Goal: Entertainment & Leisure: Consume media (video, audio)

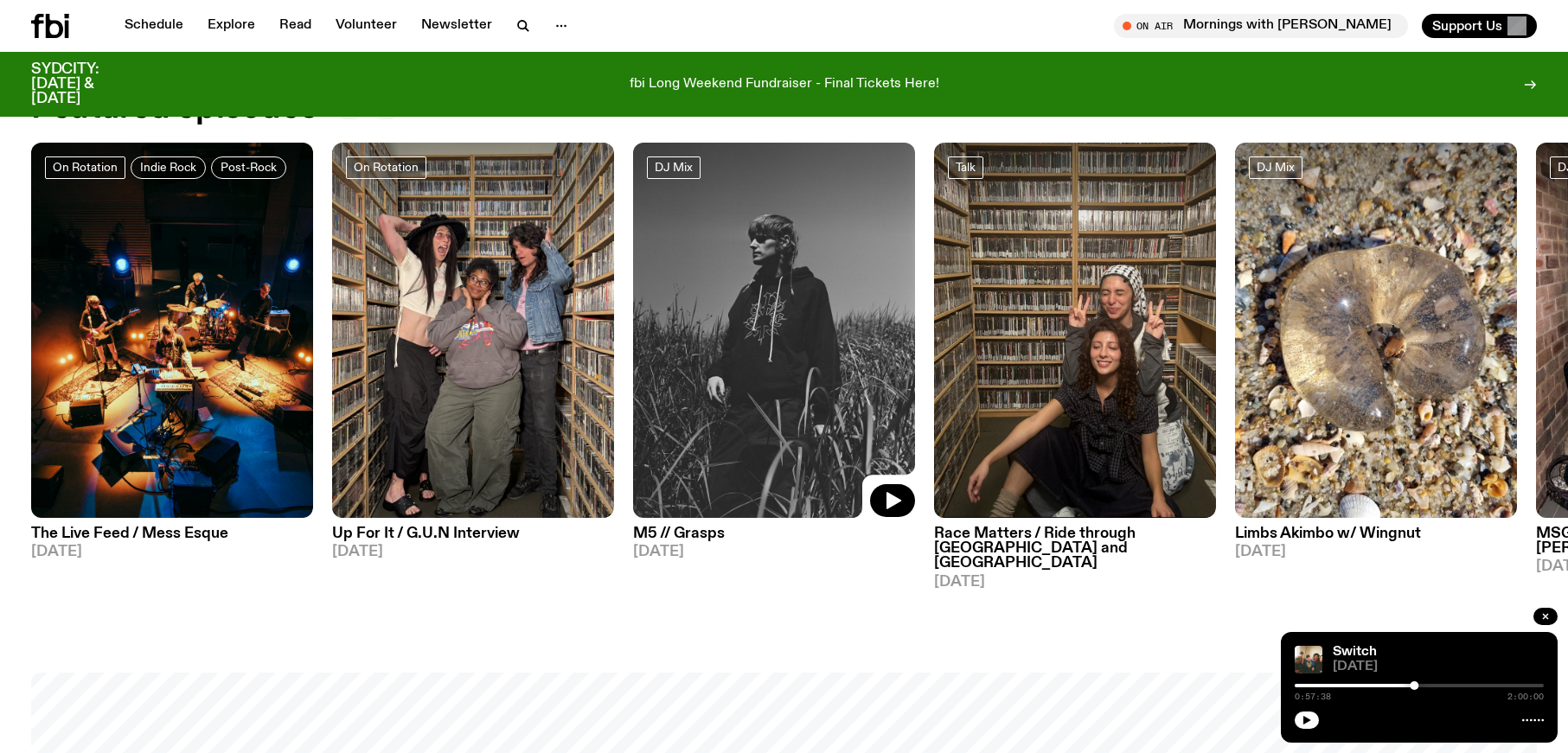
scroll to position [995, 0]
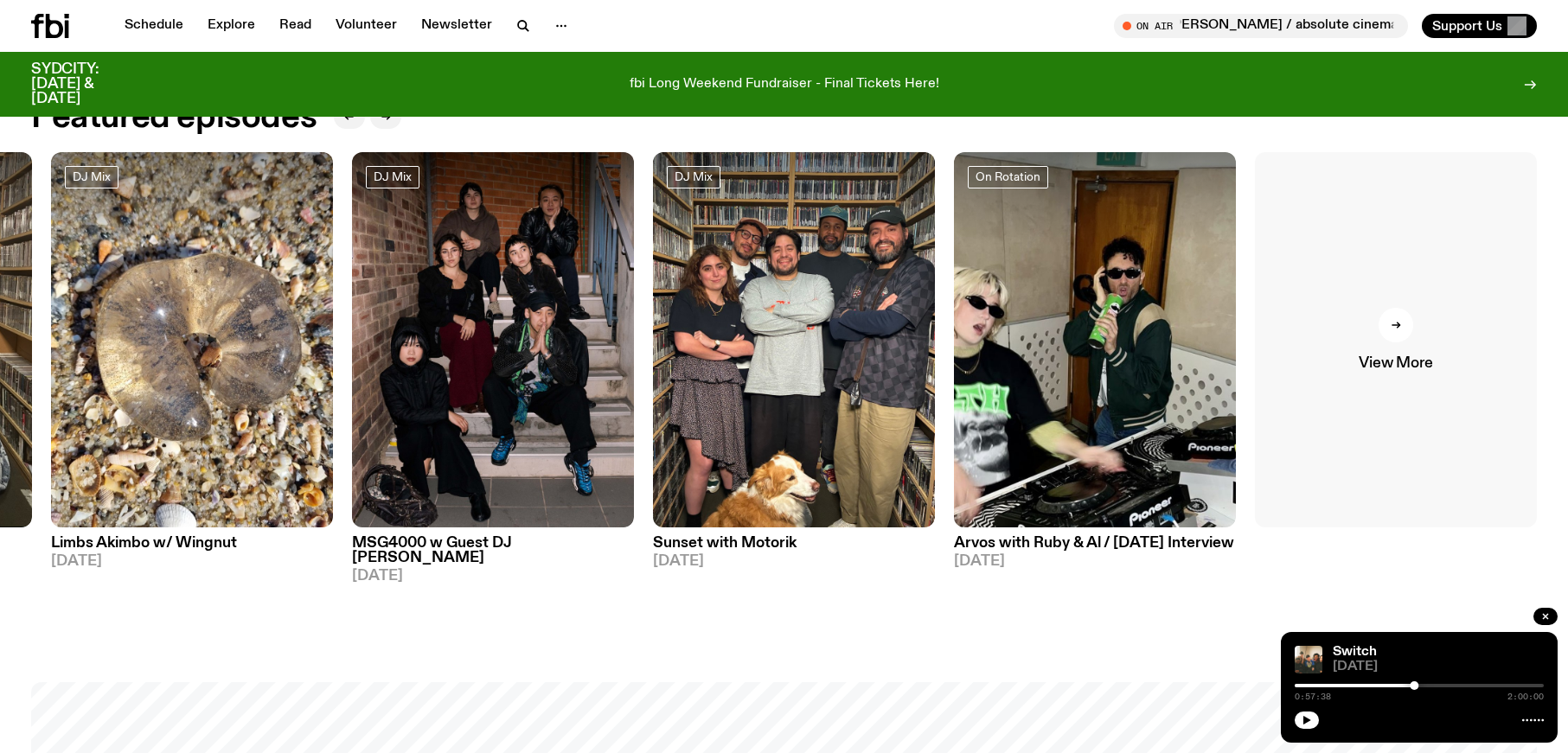
click at [1393, 324] on icon at bounding box center [1396, 324] width 10 height 10
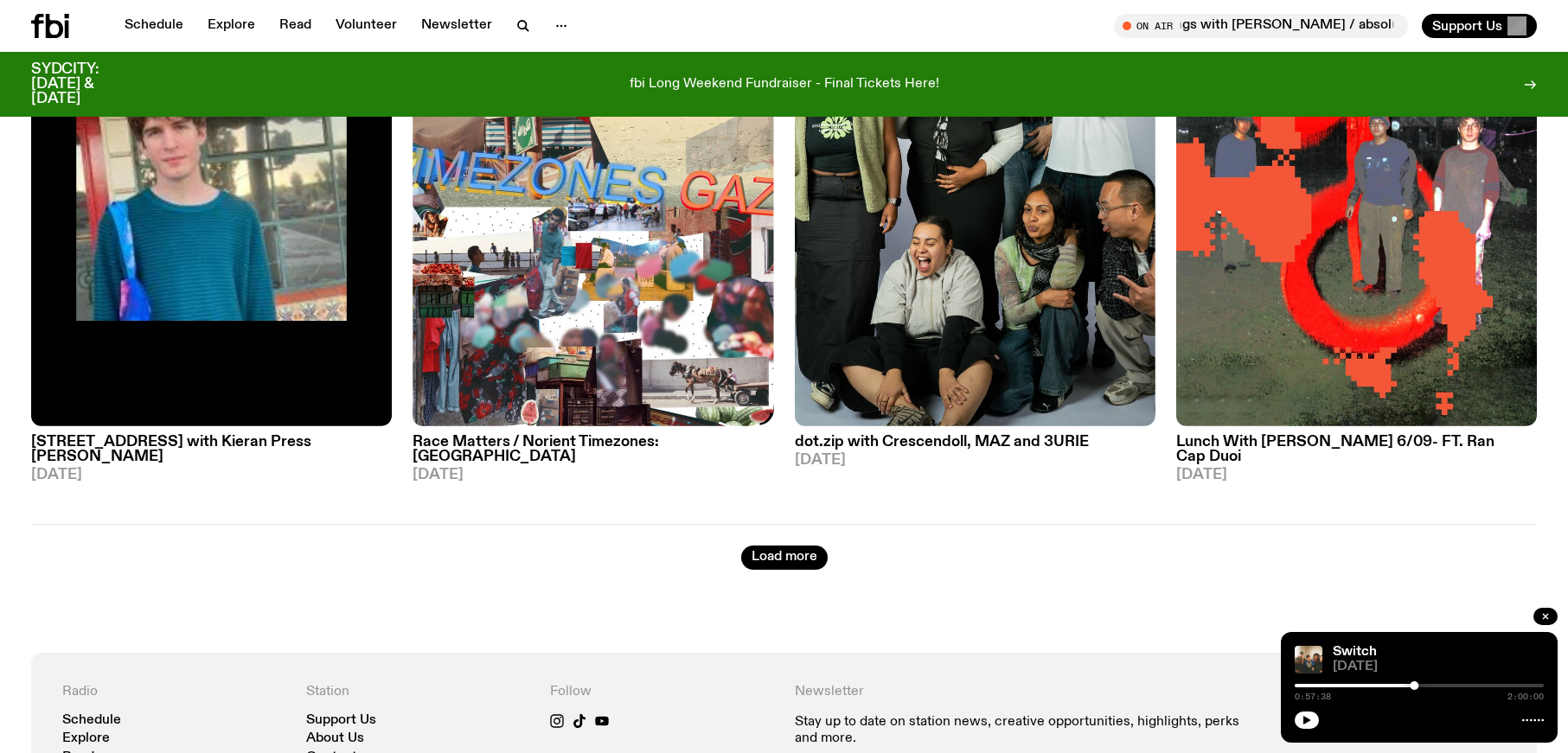
scroll to position [3272, 0]
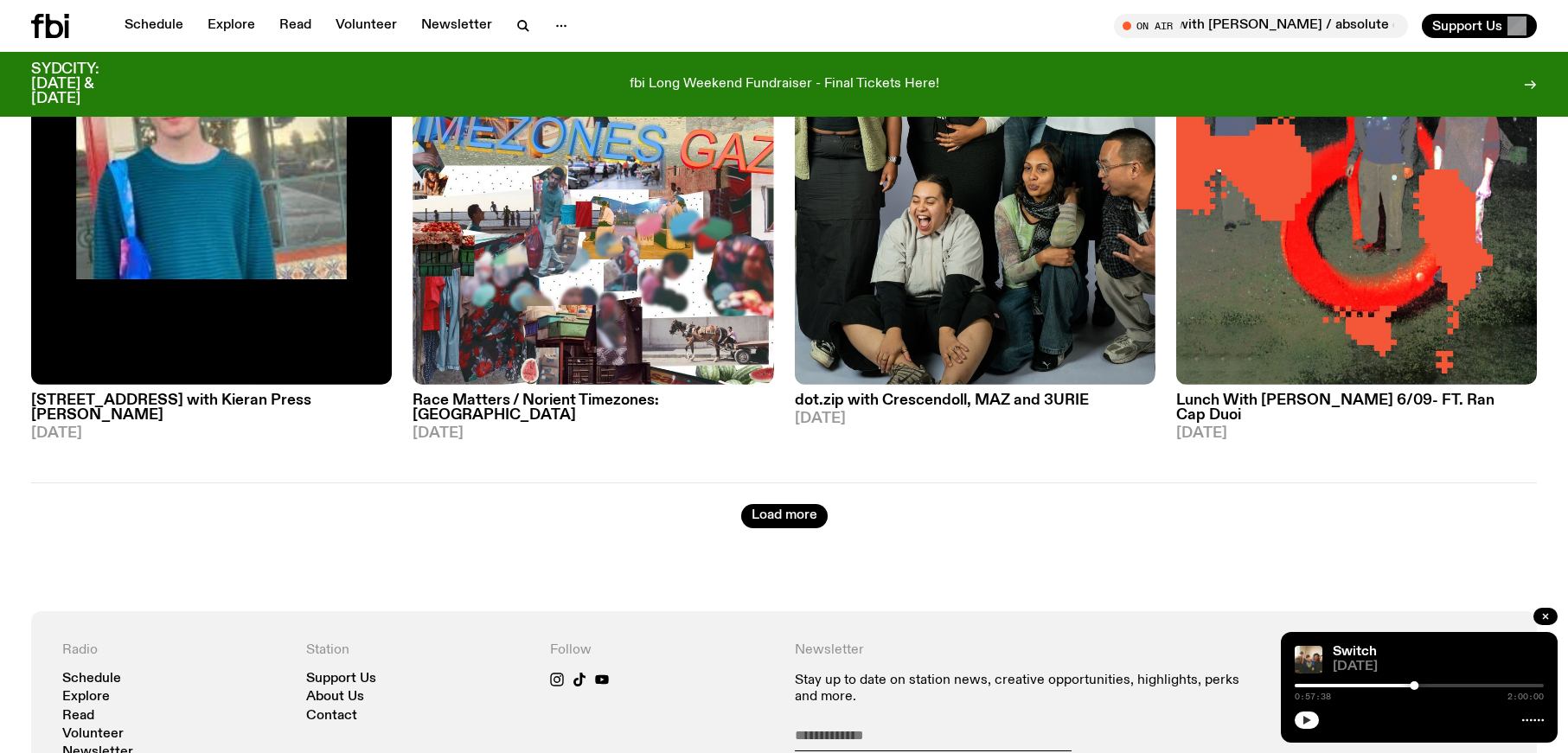
click at [1302, 719] on icon "button" at bounding box center [1307, 720] width 10 height 10
click at [1306, 719] on icon "button" at bounding box center [1307, 720] width 10 height 10
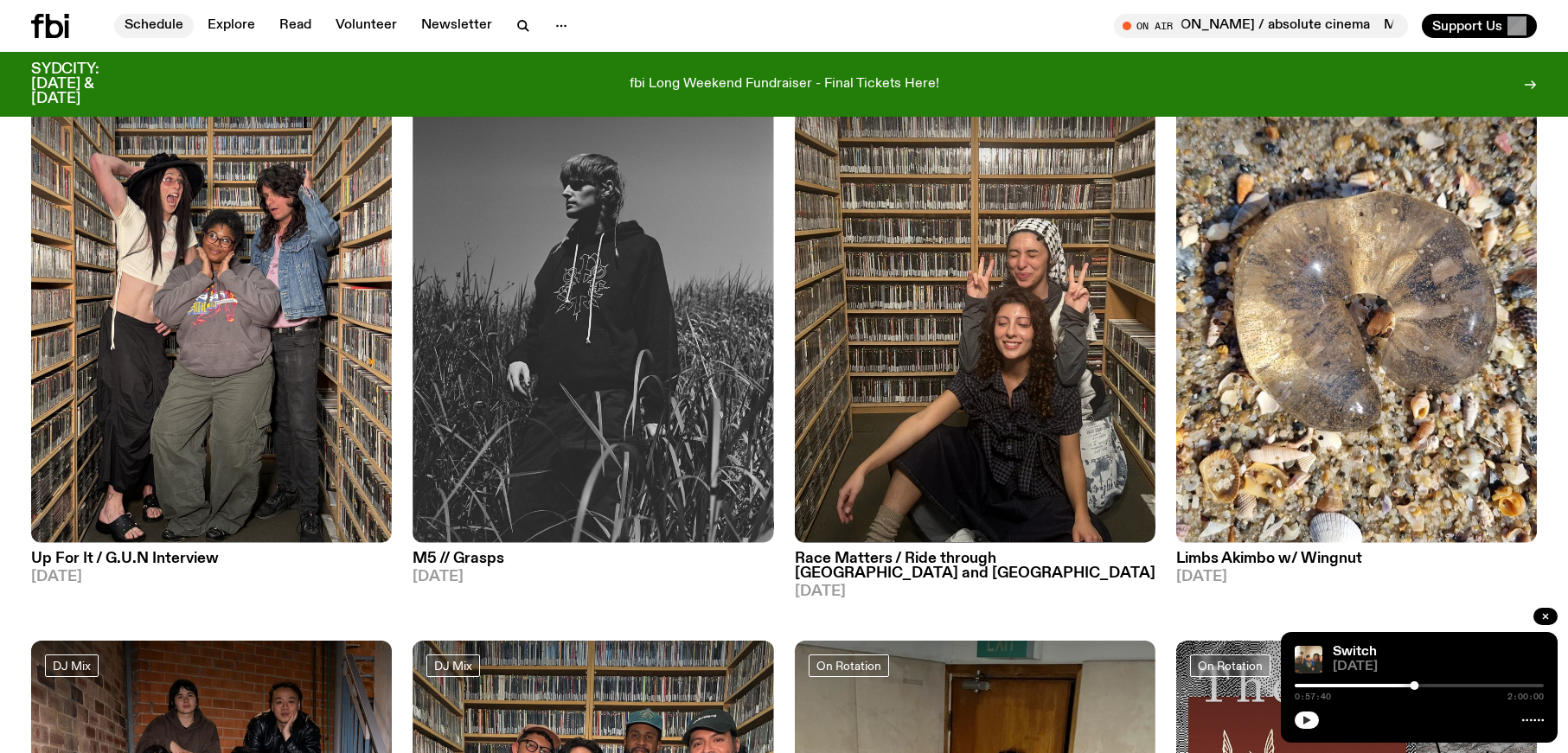
scroll to position [201, 0]
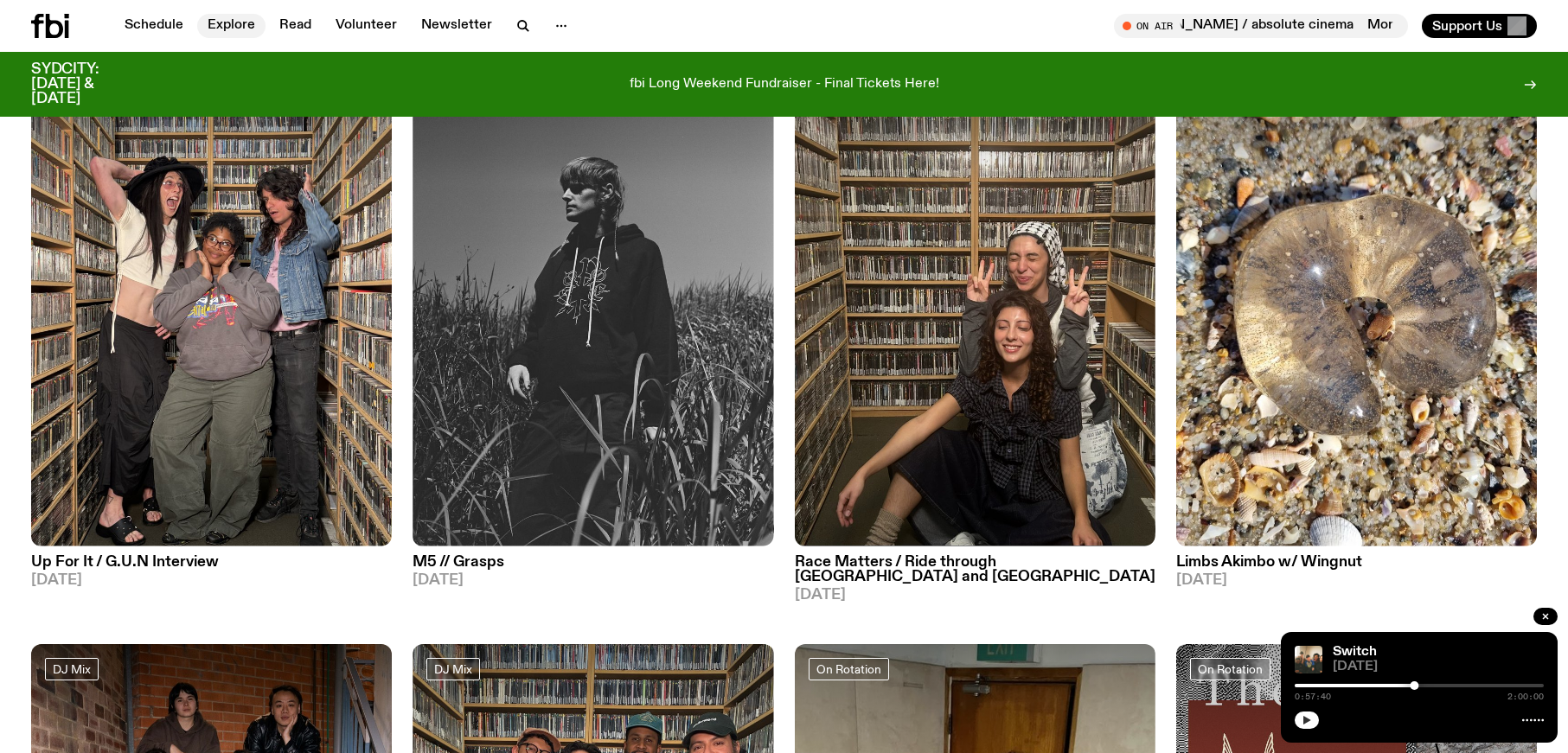
click at [228, 26] on link "Explore" at bounding box center [231, 26] width 68 height 25
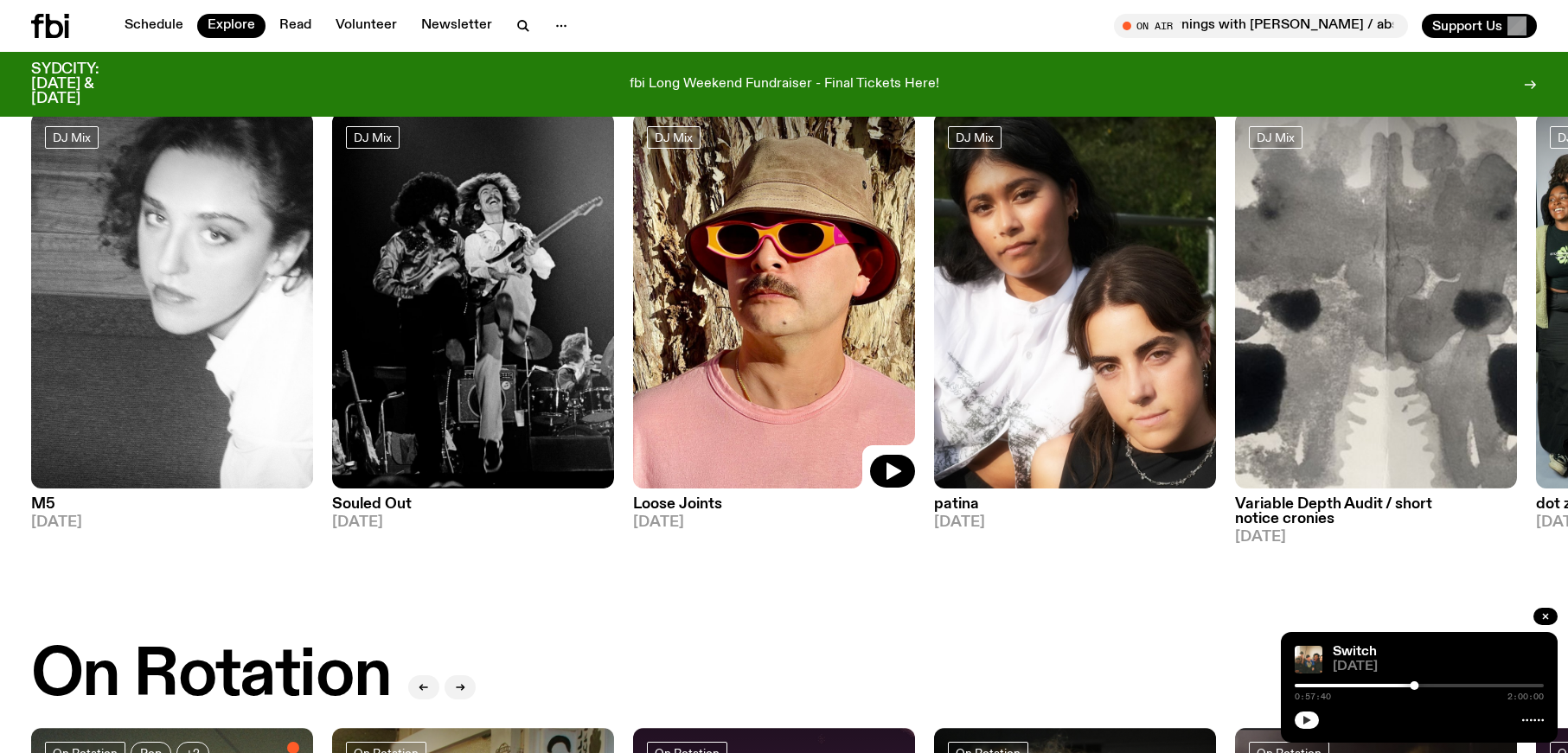
scroll to position [136, 0]
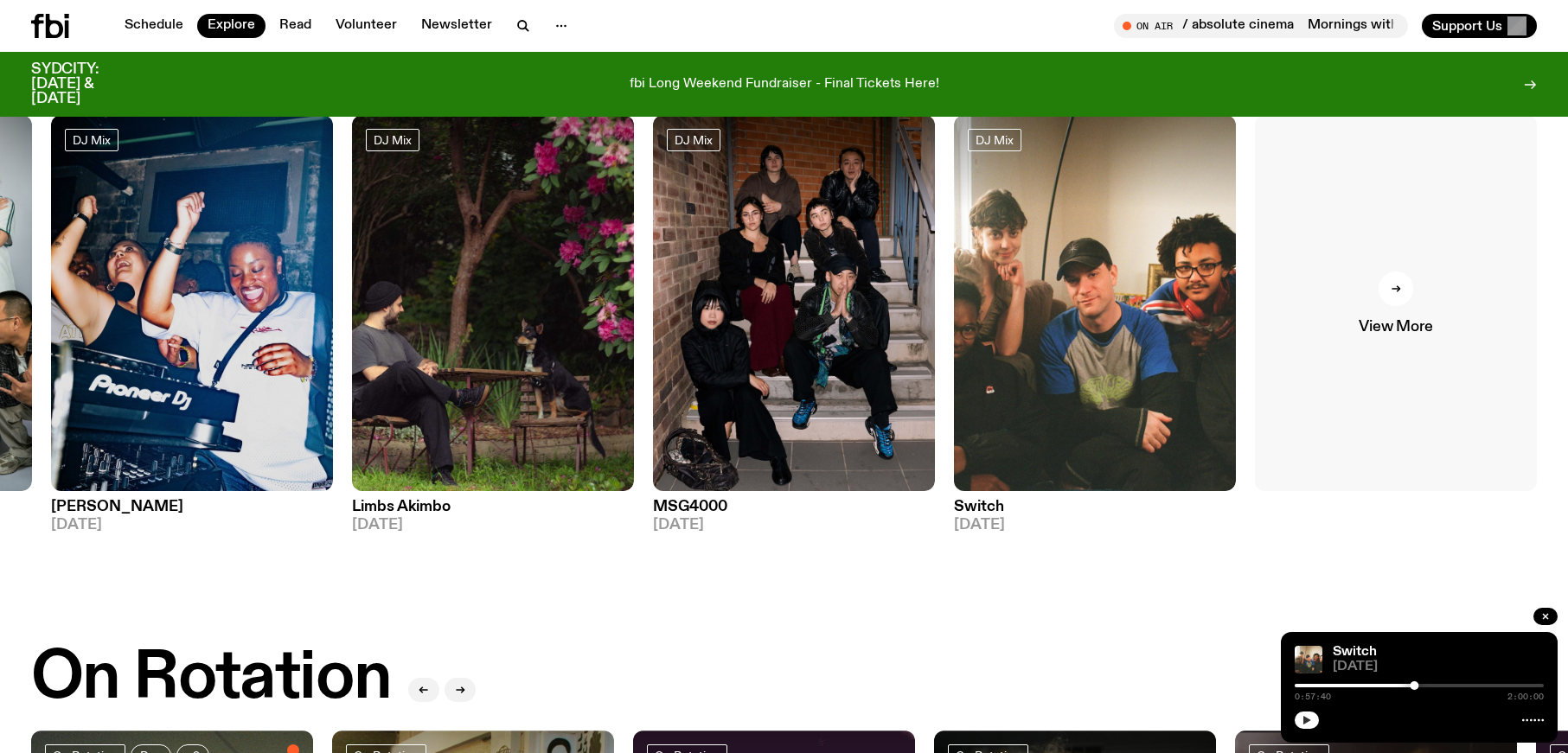
click at [1403, 286] on div at bounding box center [1396, 289] width 35 height 35
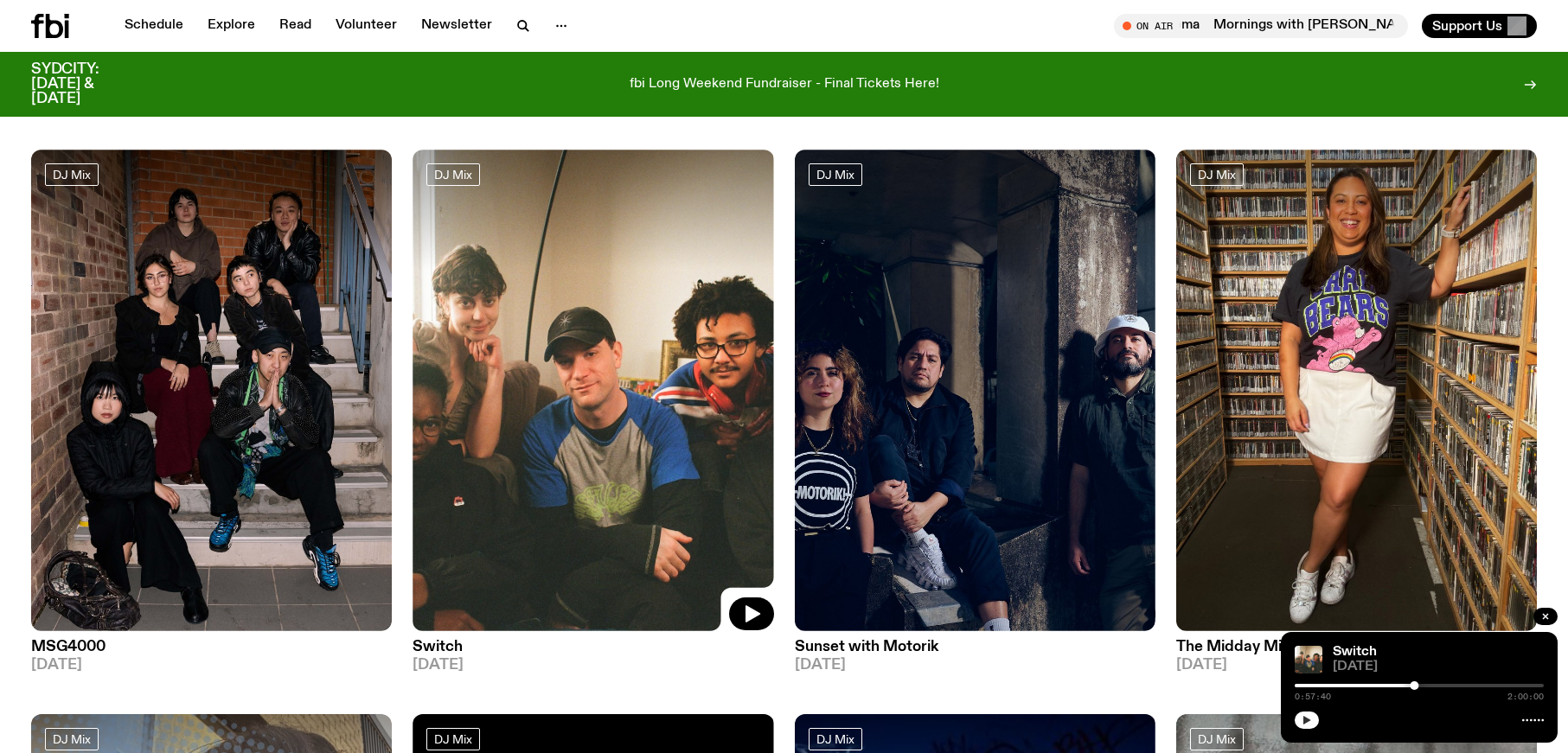
scroll to position [1243, 0]
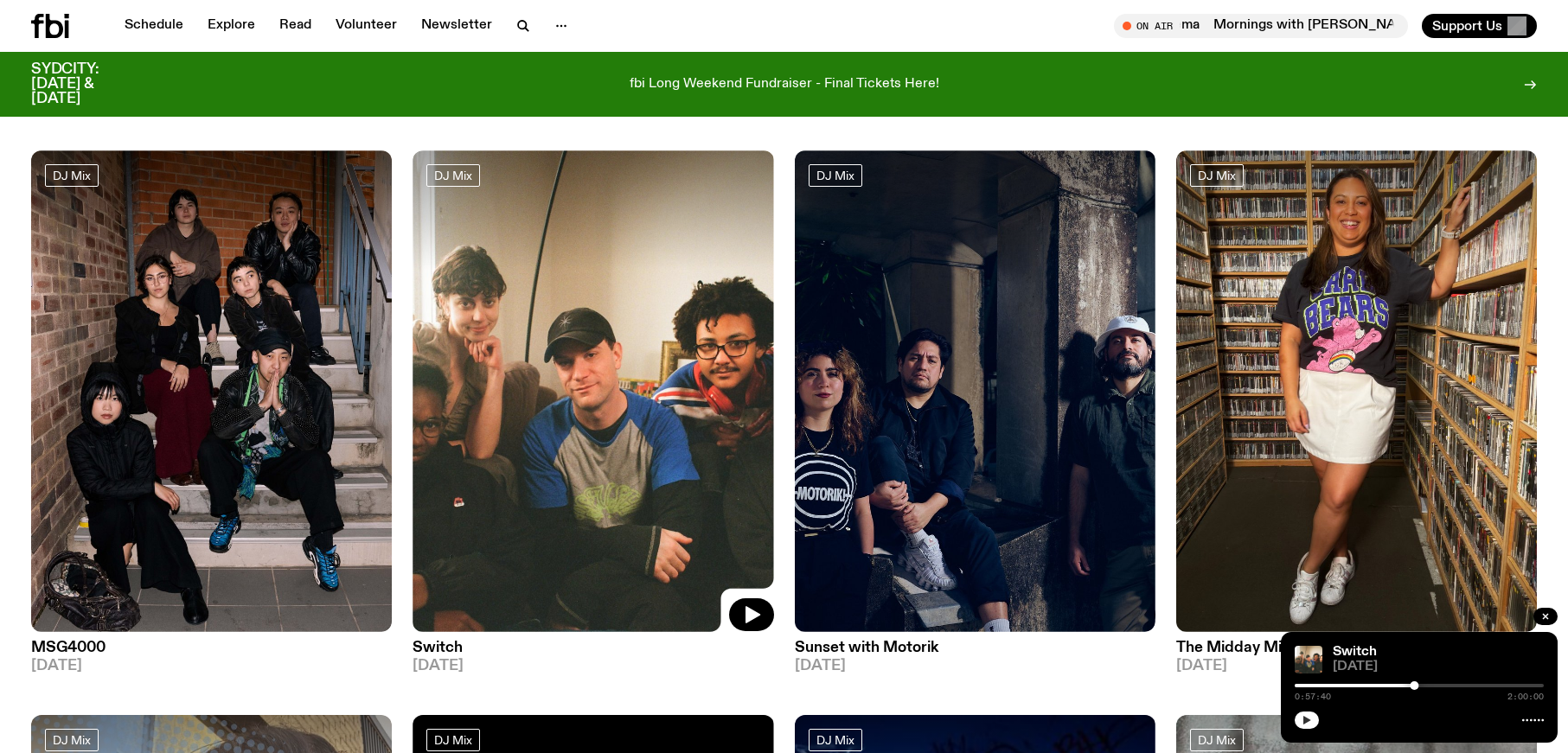
click at [597, 273] on link at bounding box center [592, 391] width 361 height 481
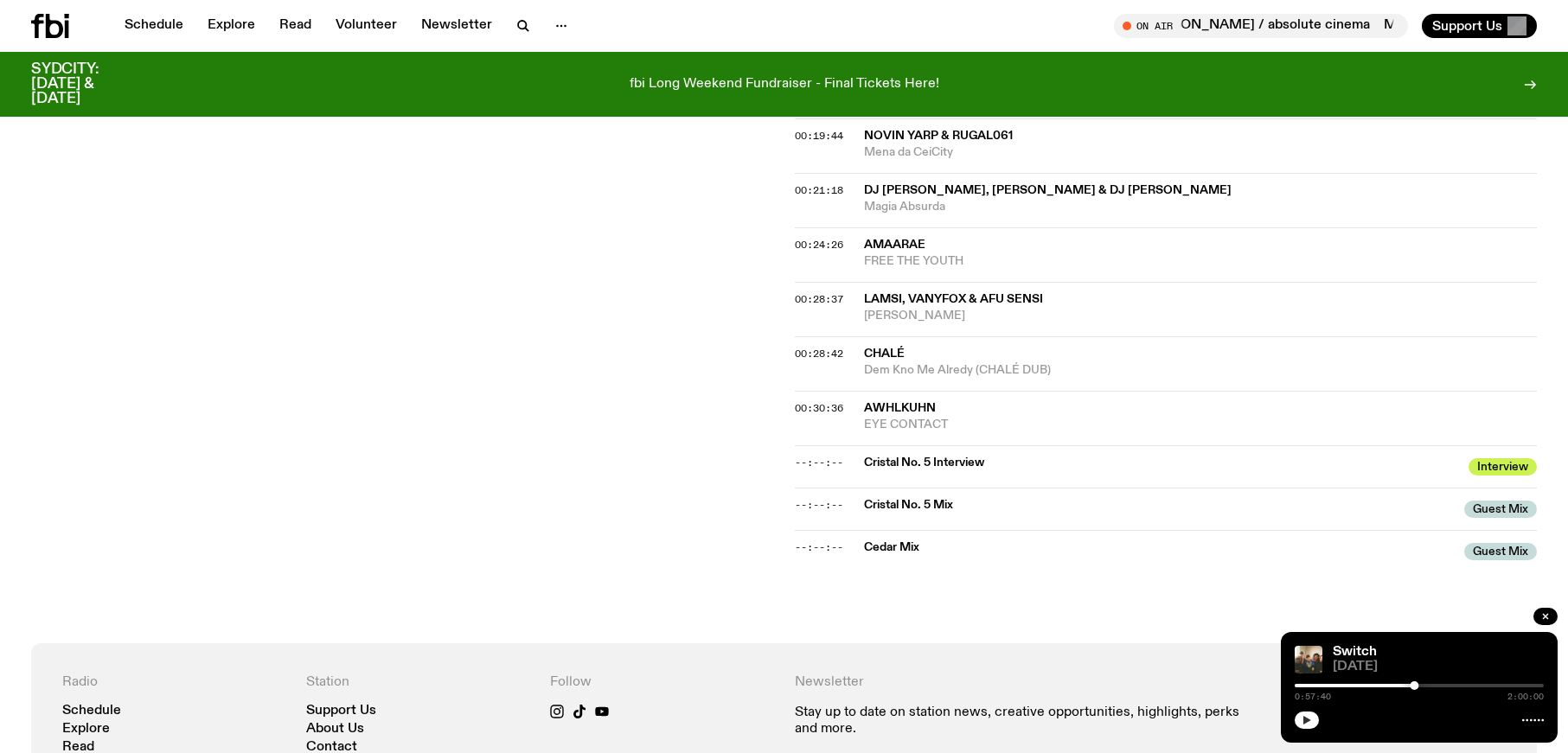
scroll to position [863, 0]
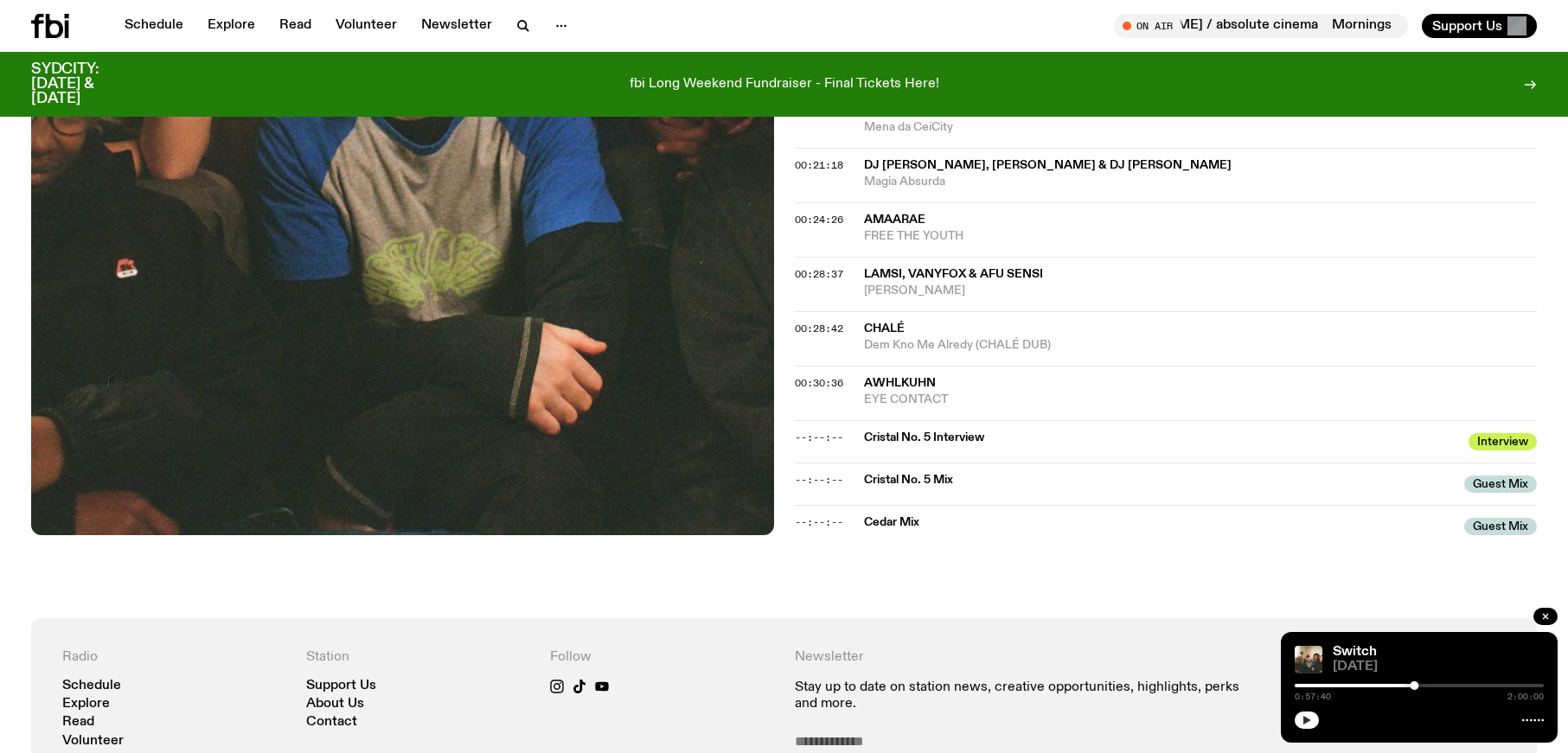
drag, startPoint x: 843, startPoint y: 443, endPoint x: 960, endPoint y: 440, distance: 117.0
click at [844, 443] on div "--:--:--" at bounding box center [829, 438] width 69 height 9
click at [1067, 446] on span "Cristal No. 5 Interview" at bounding box center [1161, 438] width 595 height 16
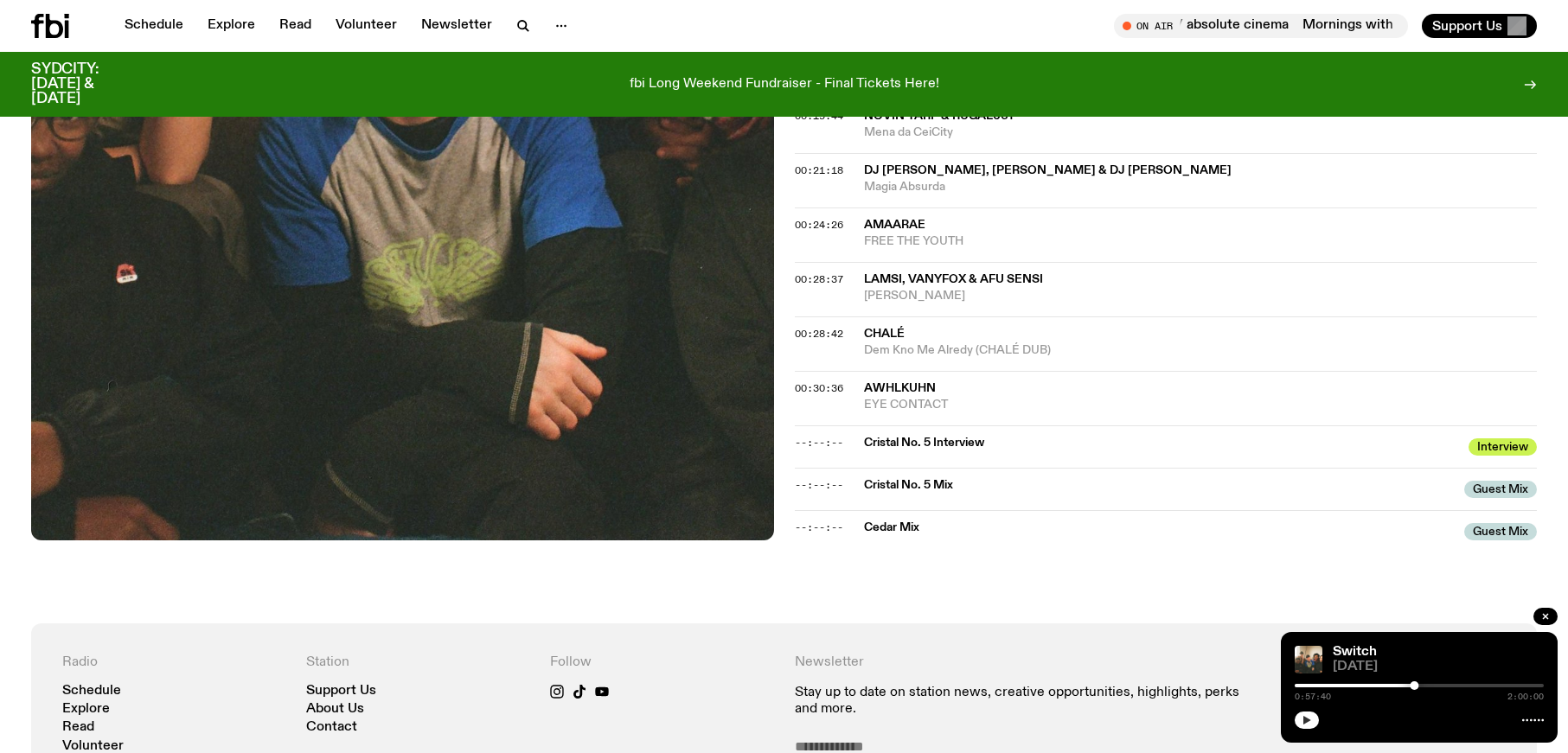
click at [890, 406] on span "EYE CONTACT" at bounding box center [1201, 405] width 674 height 16
click at [1126, 389] on span "awhlkuhn" at bounding box center [1201, 388] width 674 height 16
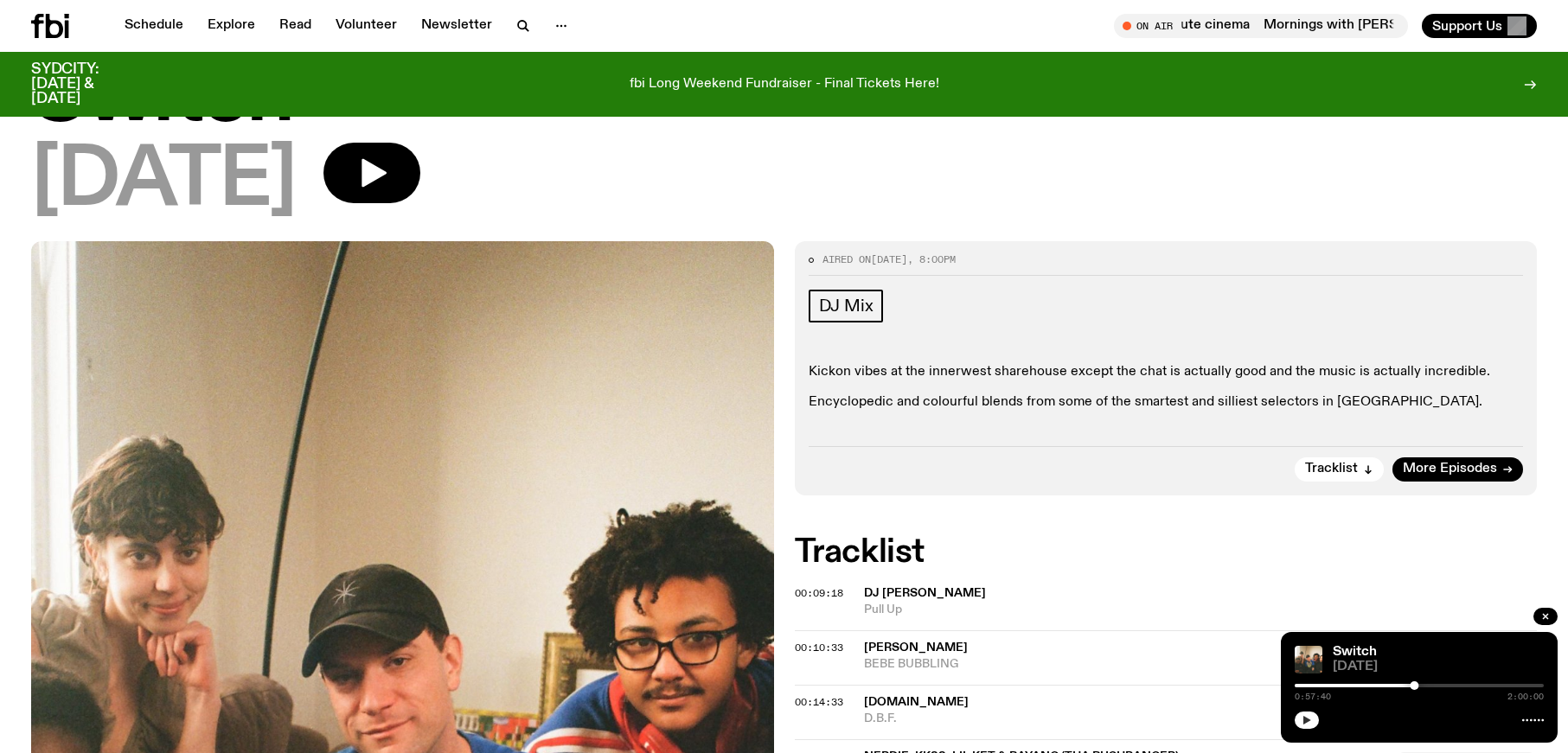
scroll to position [116, 0]
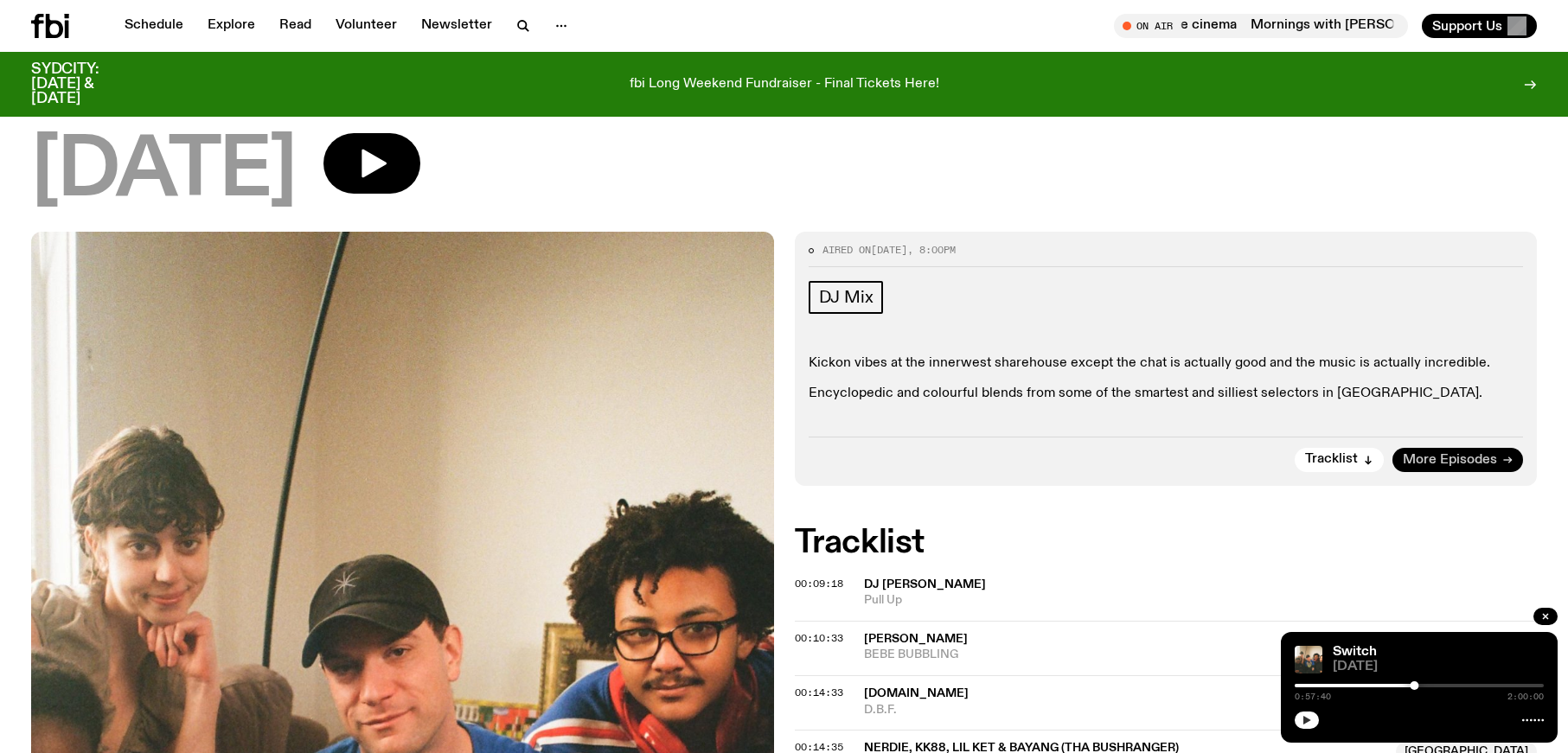
click at [1422, 454] on span "More Episodes" at bounding box center [1451, 461] width 95 height 13
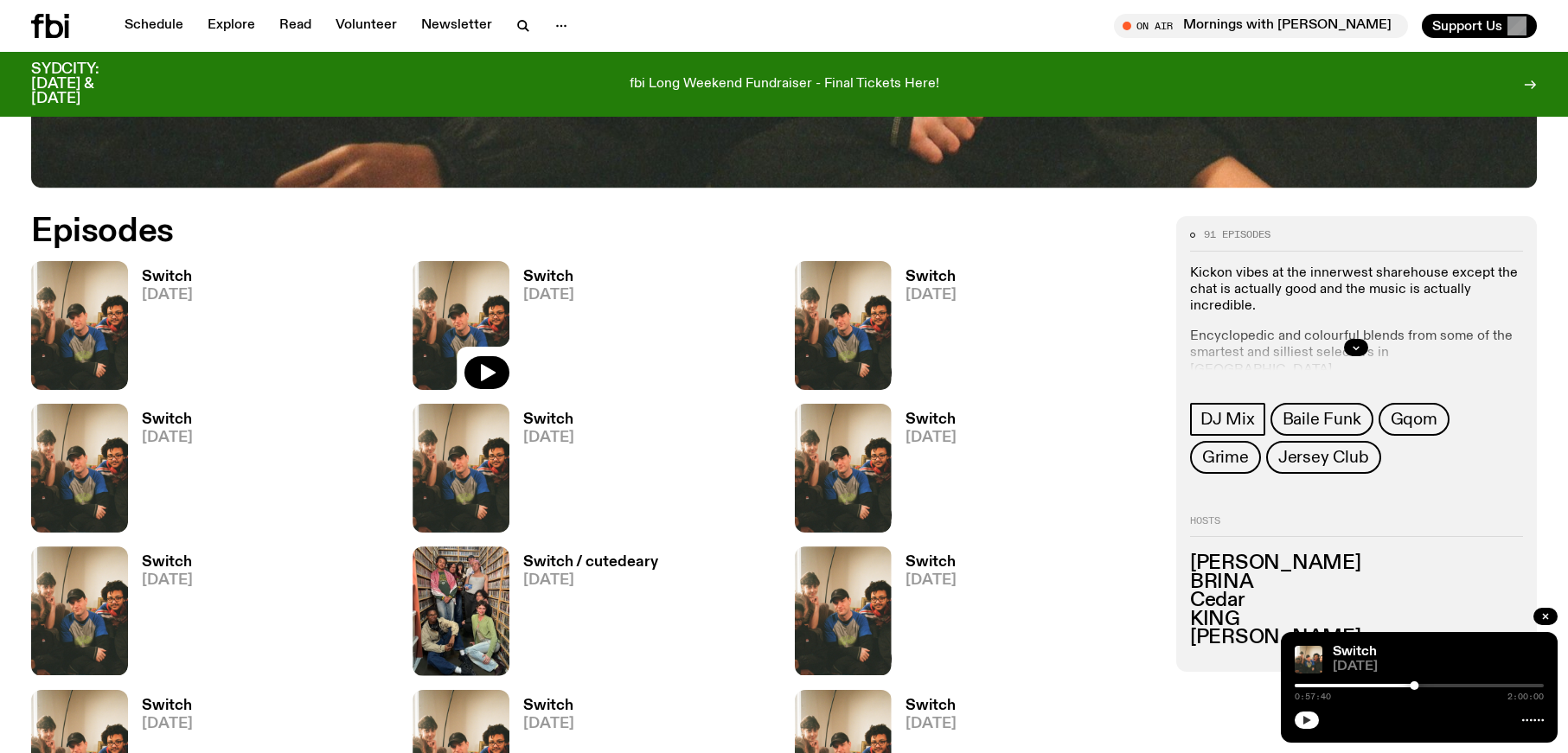
scroll to position [928, 0]
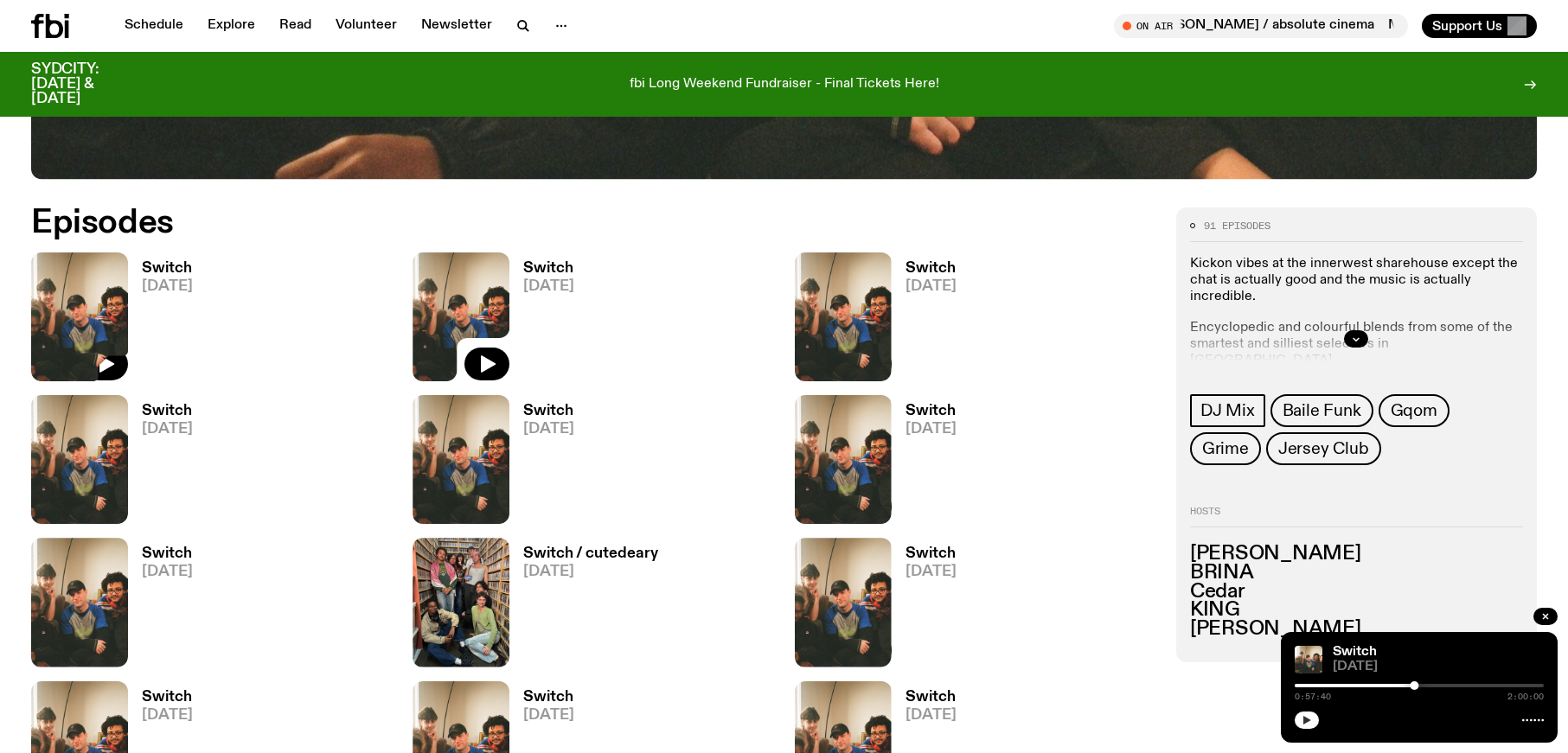
click at [82, 327] on img at bounding box center [79, 317] width 97 height 129
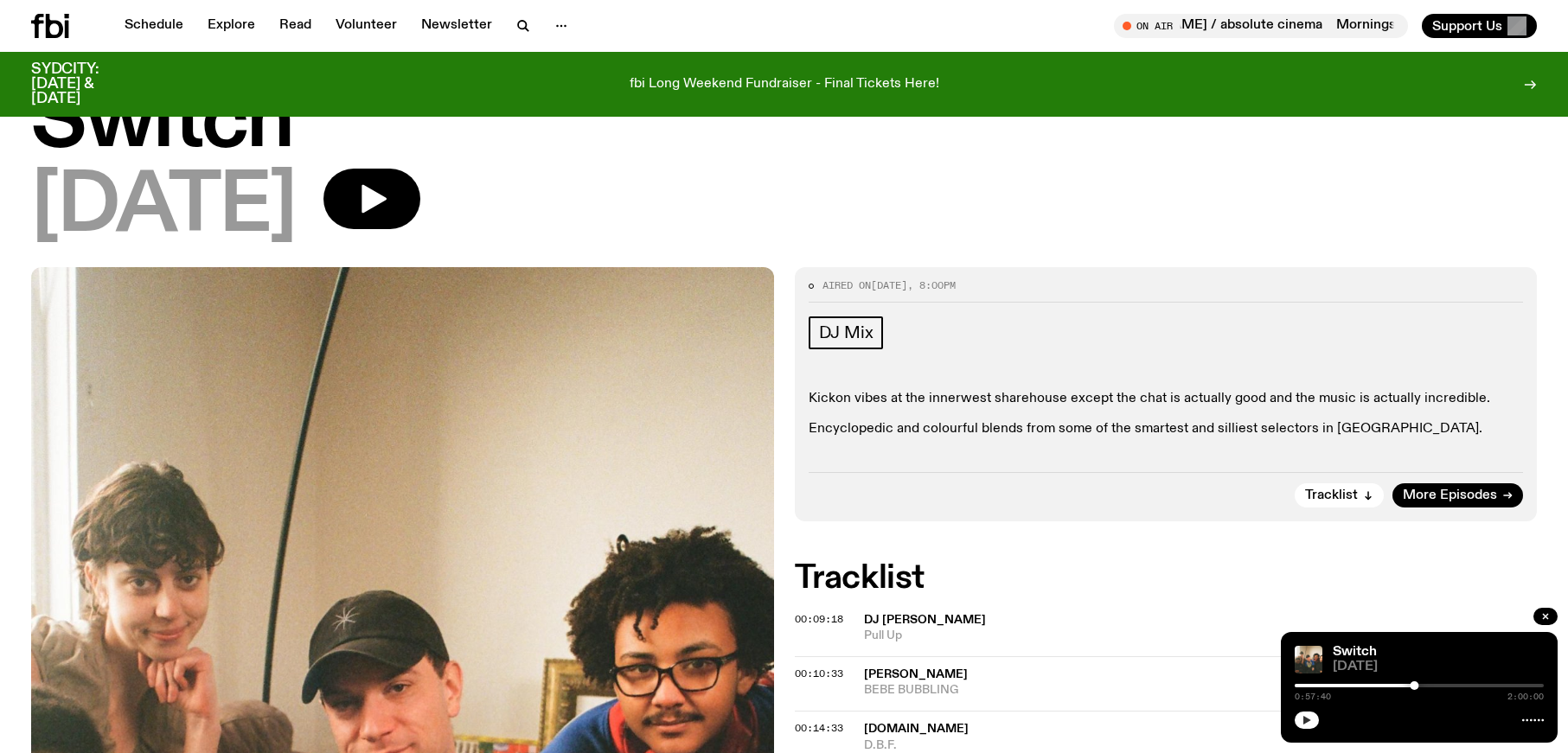
scroll to position [79, 0]
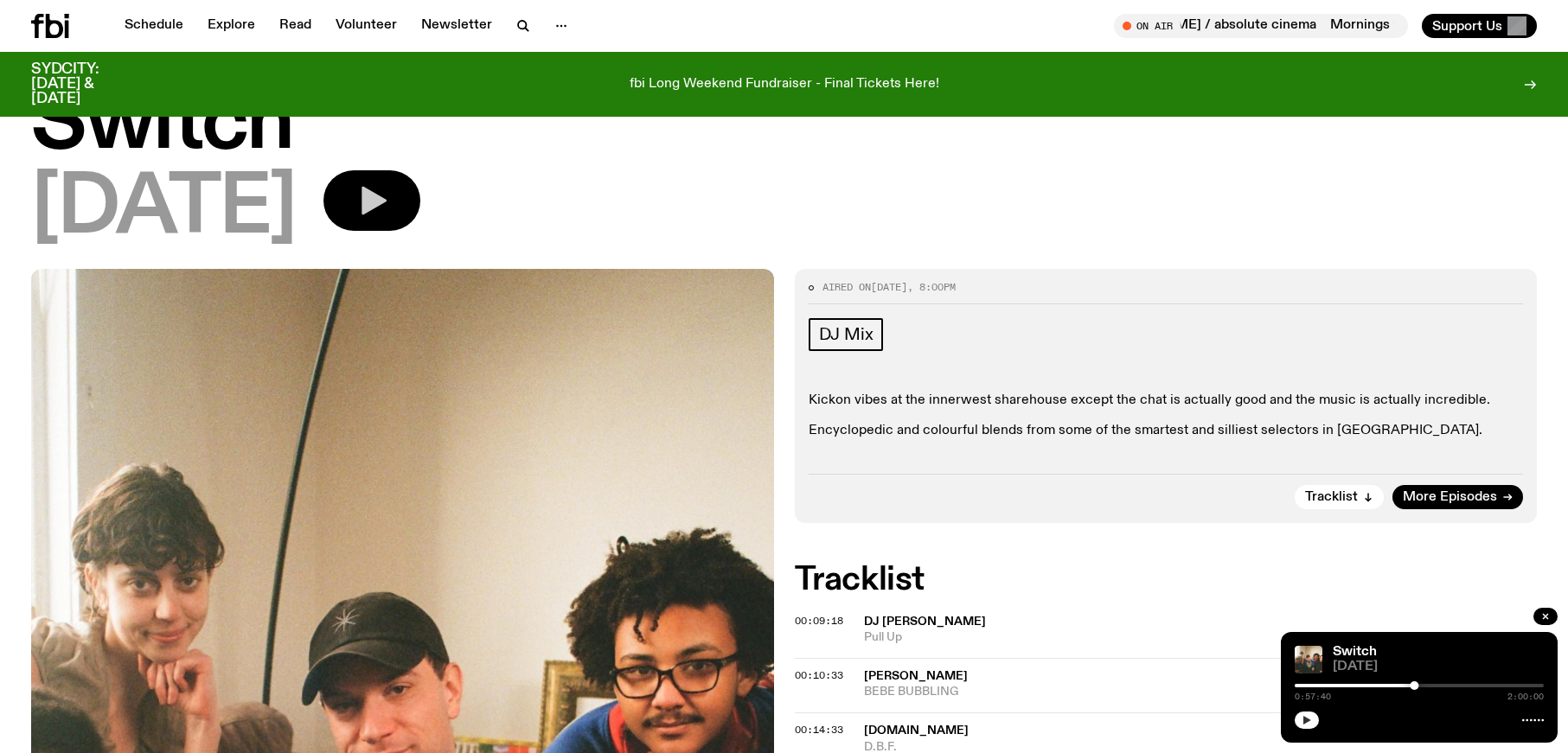
click at [389, 210] on icon "button" at bounding box center [372, 201] width 35 height 35
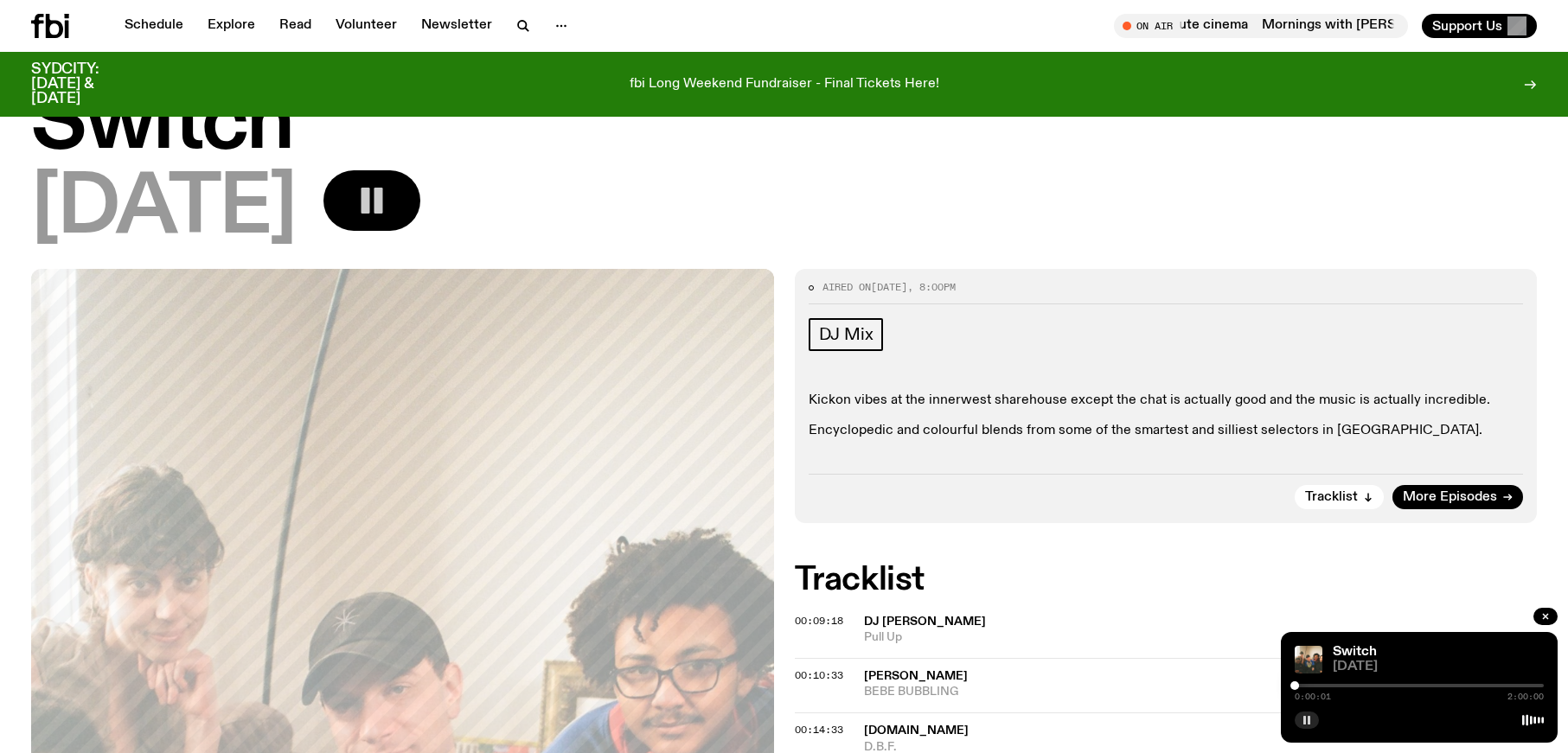
click at [1308, 686] on div at bounding box center [1418, 686] width 249 height 4
click at [1316, 684] on div at bounding box center [1418, 686] width 249 height 4
click at [1344, 685] on div at bounding box center [1418, 686] width 249 height 4
click at [1357, 684] on div at bounding box center [1418, 686] width 249 height 4
click at [1363, 684] on div at bounding box center [1418, 686] width 249 height 4
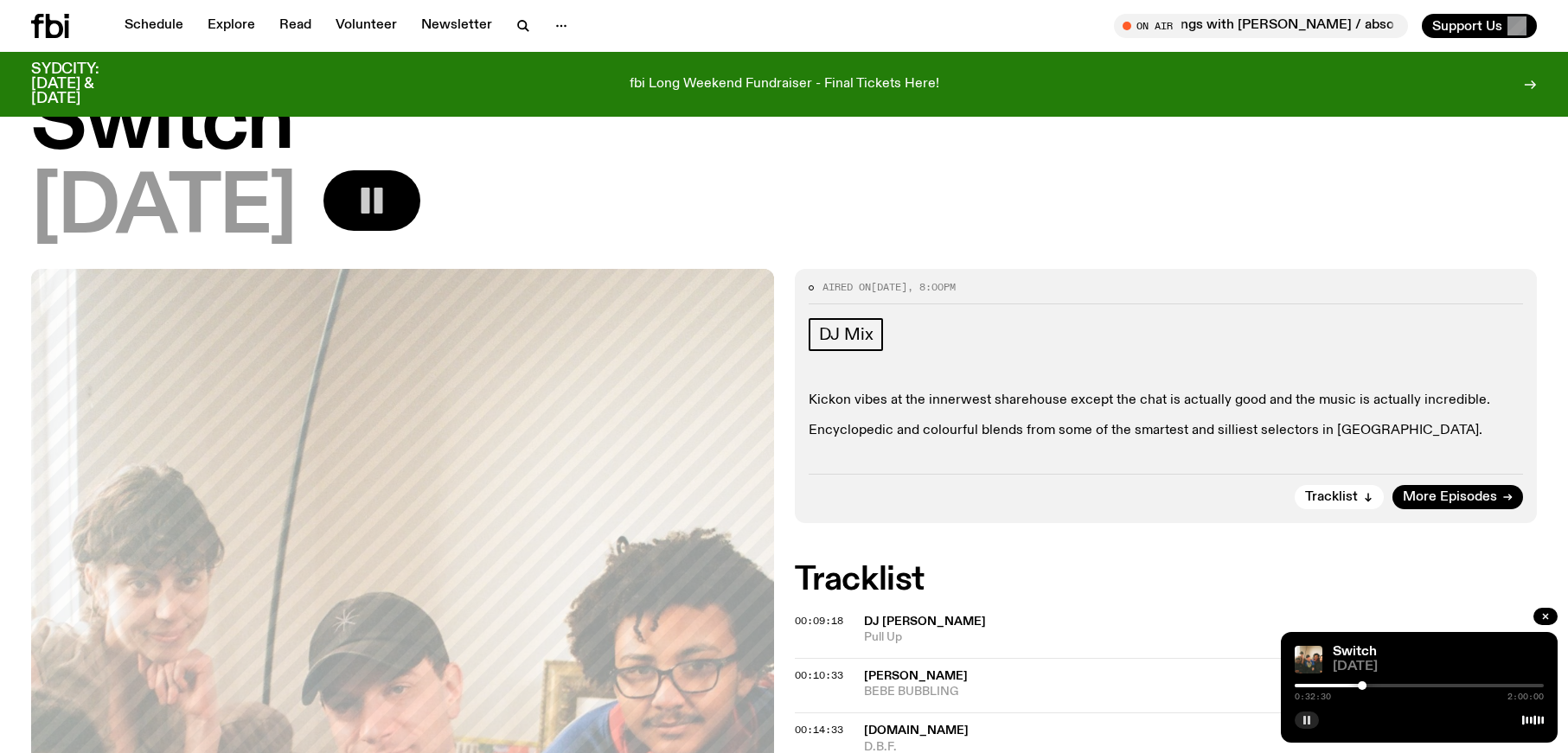
click at [1369, 684] on div at bounding box center [1418, 686] width 249 height 4
click at [1375, 684] on div at bounding box center [1418, 686] width 249 height 4
click at [1407, 682] on div "0:38:22 2:00:00" at bounding box center [1418, 691] width 249 height 21
click at [1407, 685] on div at bounding box center [1418, 686] width 249 height 4
click at [1453, 689] on div "0:54:11 2:00:00" at bounding box center [1418, 691] width 249 height 21
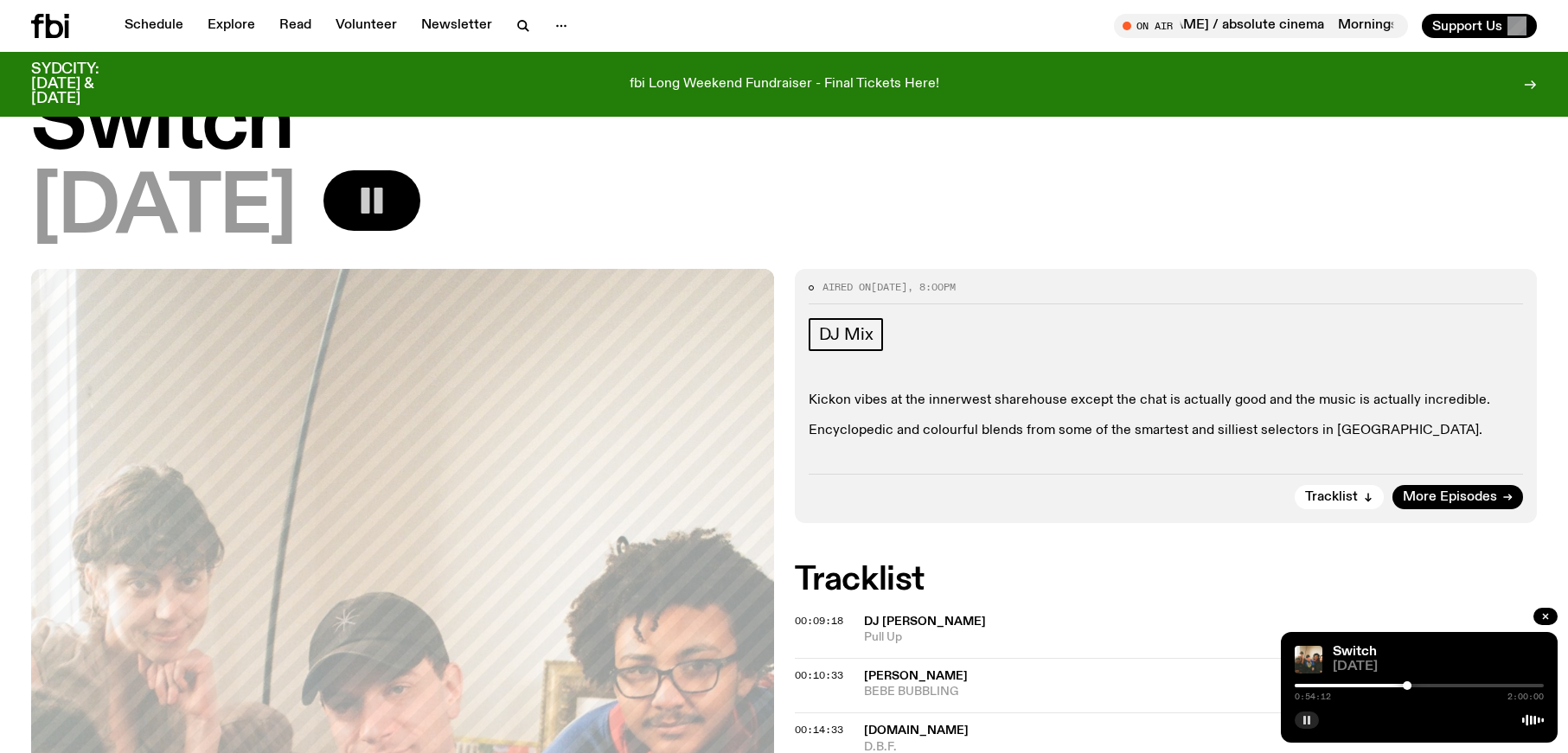
click at [1456, 686] on div at bounding box center [1418, 686] width 249 height 4
click at [1489, 684] on div at bounding box center [1418, 686] width 249 height 4
click at [1519, 684] on div at bounding box center [1418, 686] width 249 height 4
click at [1530, 684] on div at bounding box center [1418, 686] width 249 height 4
click at [1304, 717] on rect "button" at bounding box center [1305, 720] width 3 height 9
